Goal: Navigation & Orientation: Find specific page/section

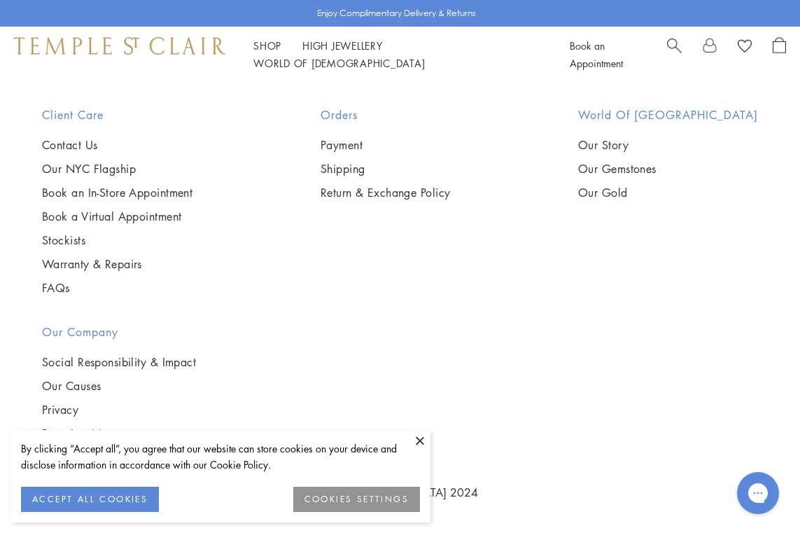
scroll to position [3761, 0]
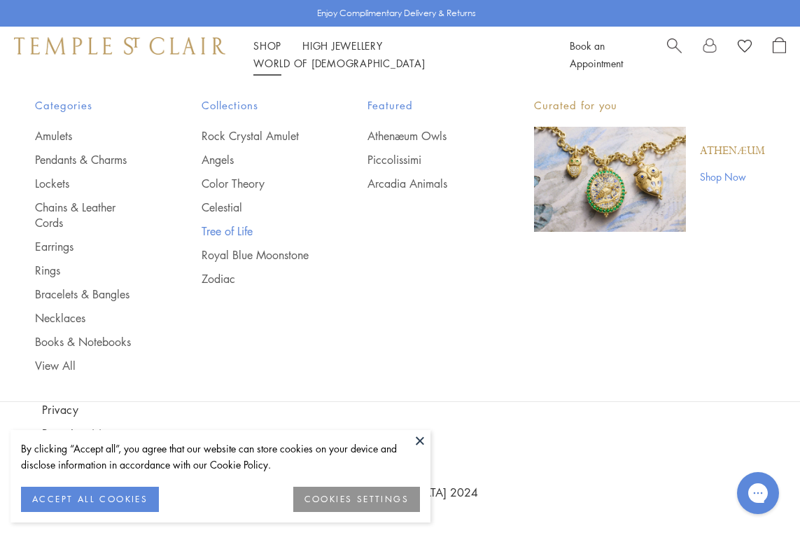
click at [225, 227] on link "Tree of Life" at bounding box center [257, 230] width 111 height 15
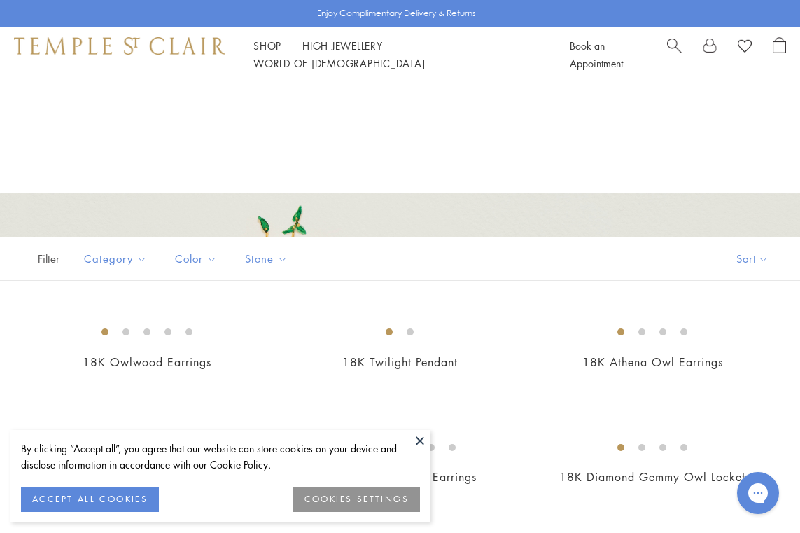
scroll to position [392, 0]
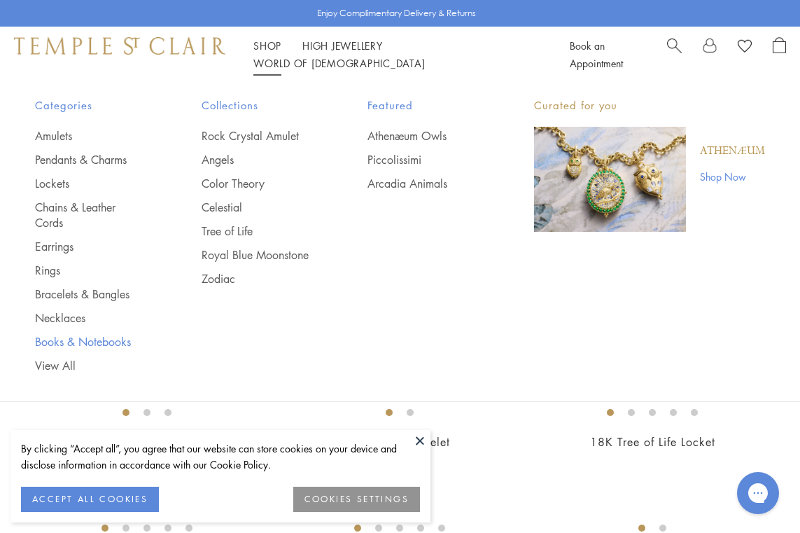
click at [107, 335] on link "Books & Notebooks" at bounding box center [90, 341] width 111 height 15
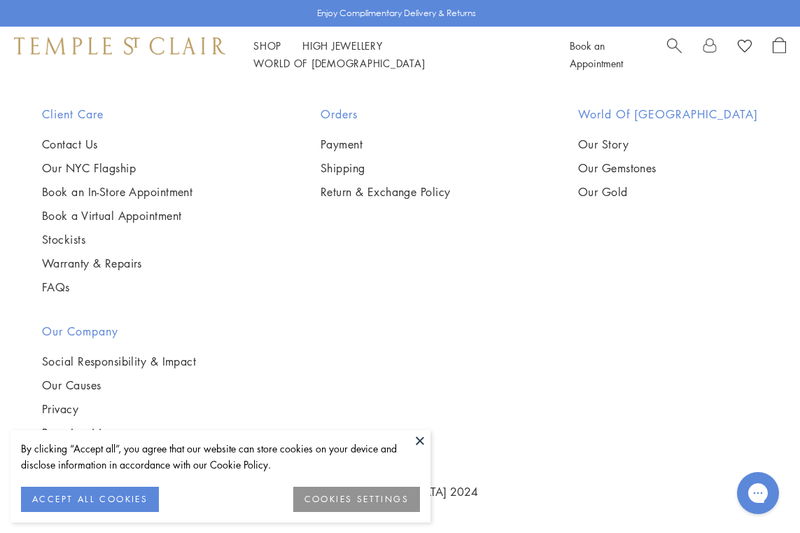
scroll to position [1381, 0]
